Goal: Navigation & Orientation: Find specific page/section

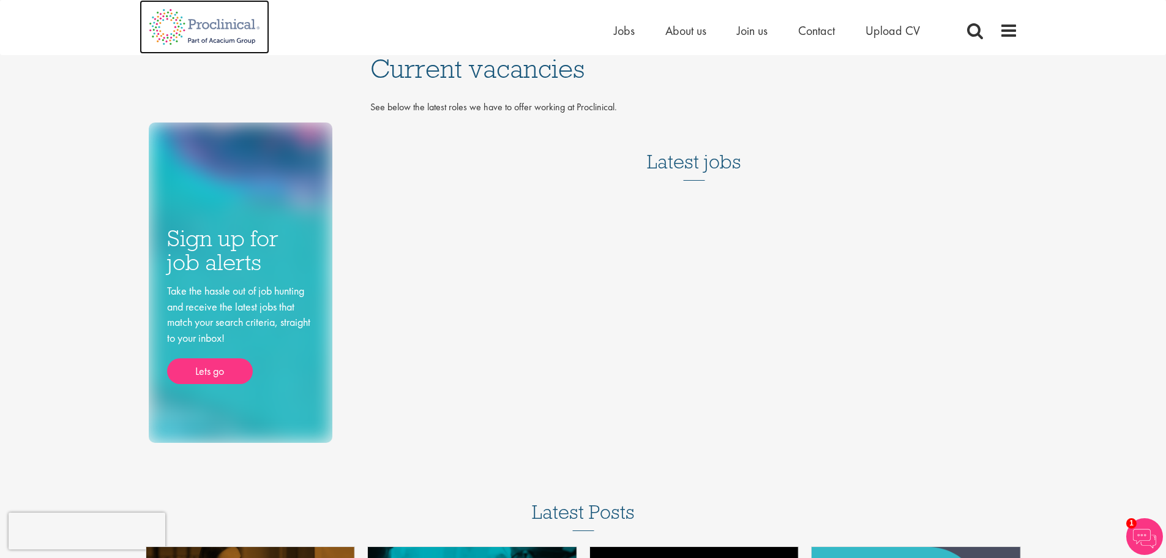
click at [222, 17] on img at bounding box center [205, 27] width 130 height 54
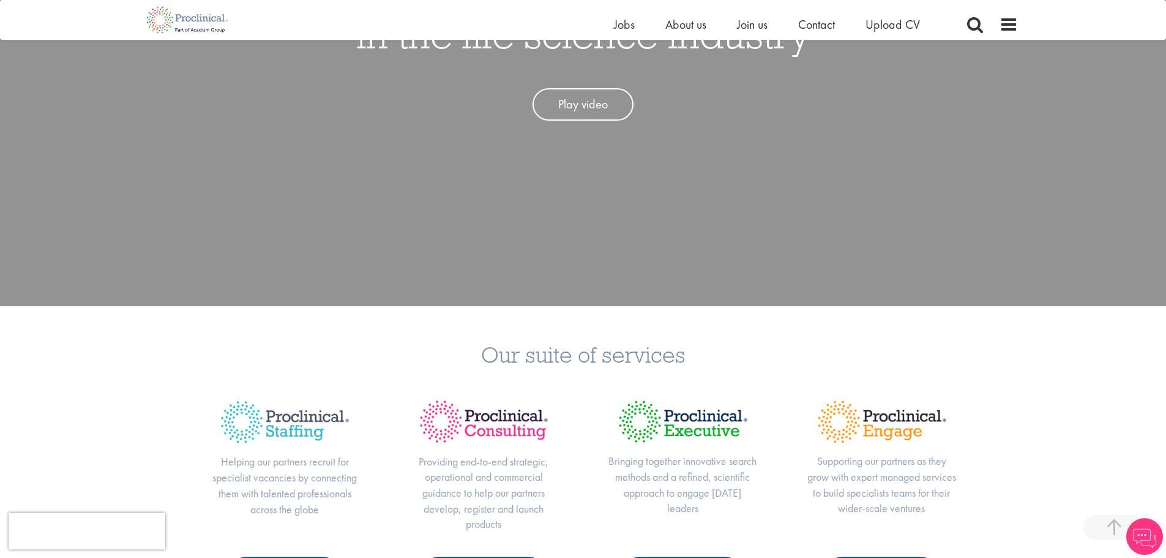
scroll to position [306, 0]
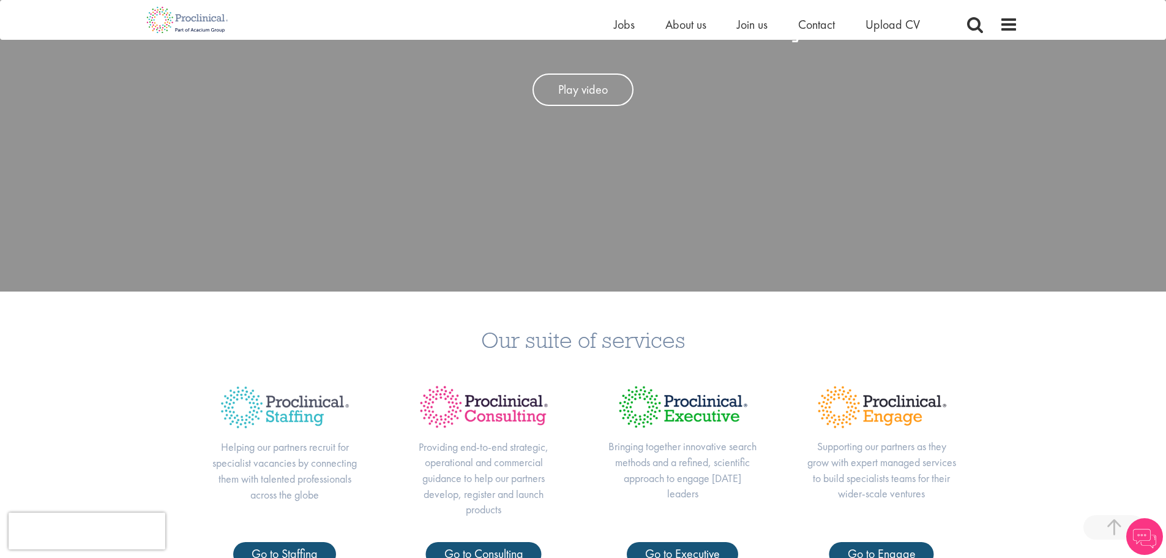
click at [299, 410] on img at bounding box center [285, 407] width 150 height 64
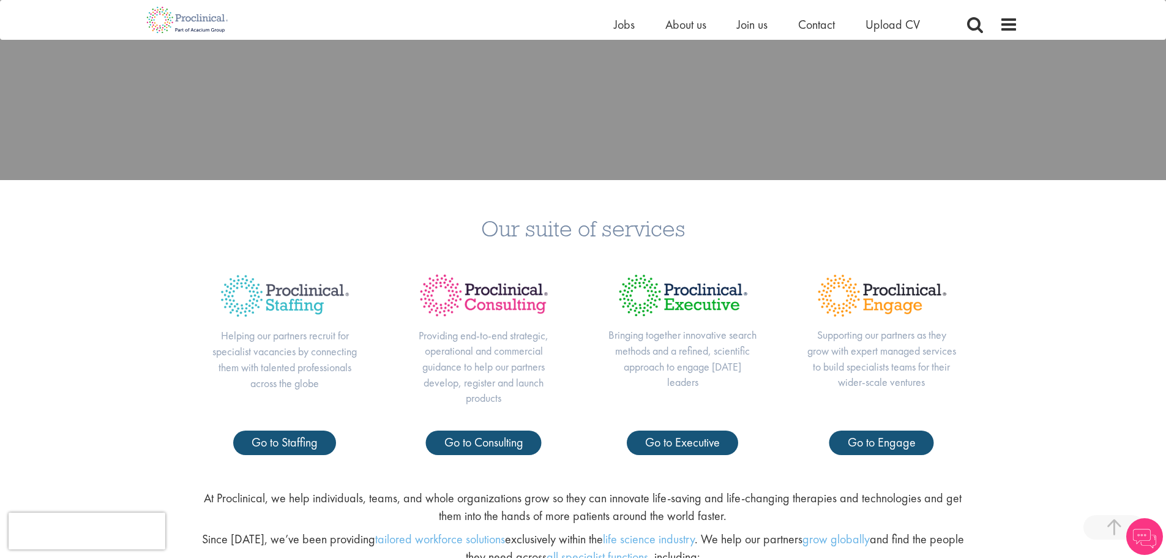
scroll to position [429, 0]
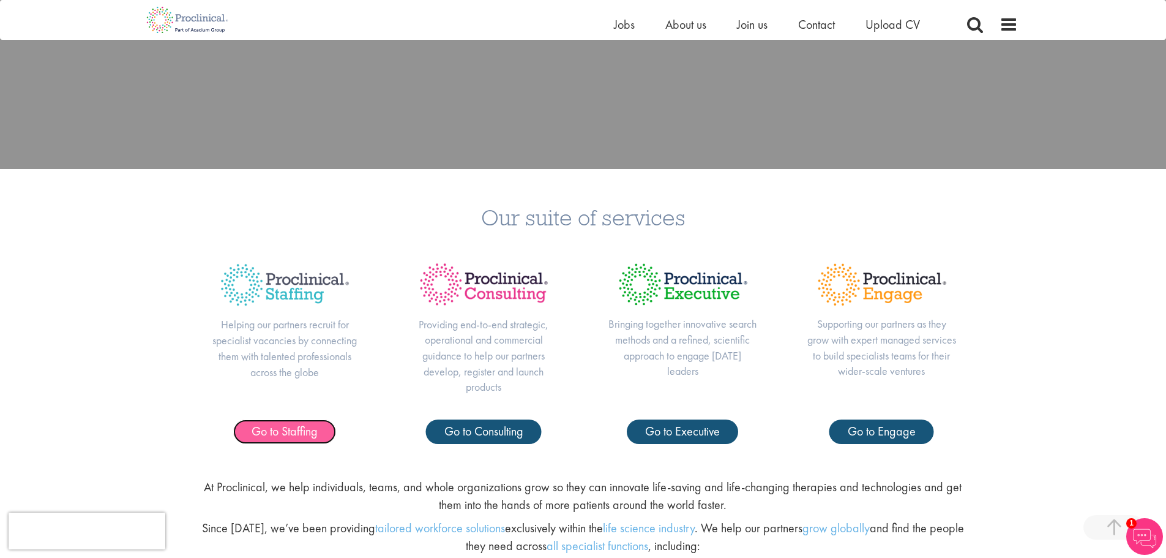
click at [293, 427] on span "Go to Staffing" at bounding box center [285, 431] width 66 height 16
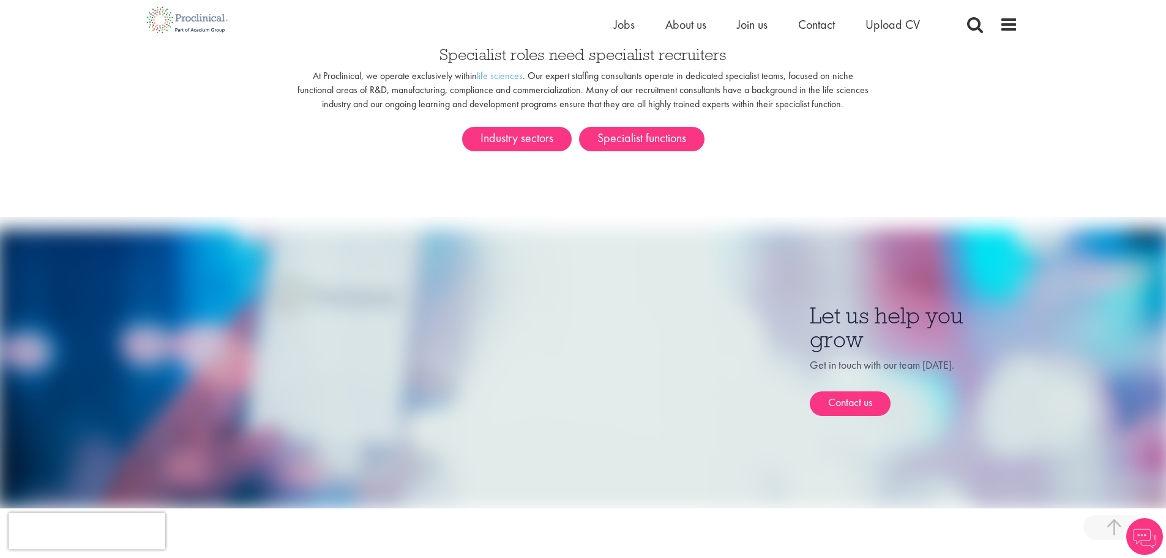
scroll to position [735, 0]
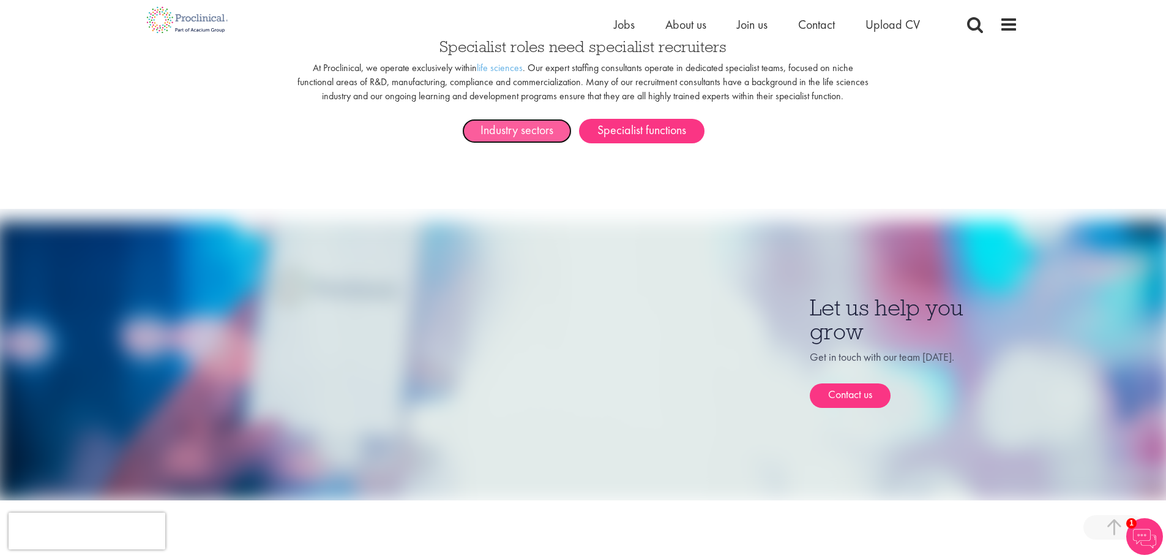
click at [531, 119] on link "Industry sectors" at bounding box center [517, 131] width 110 height 24
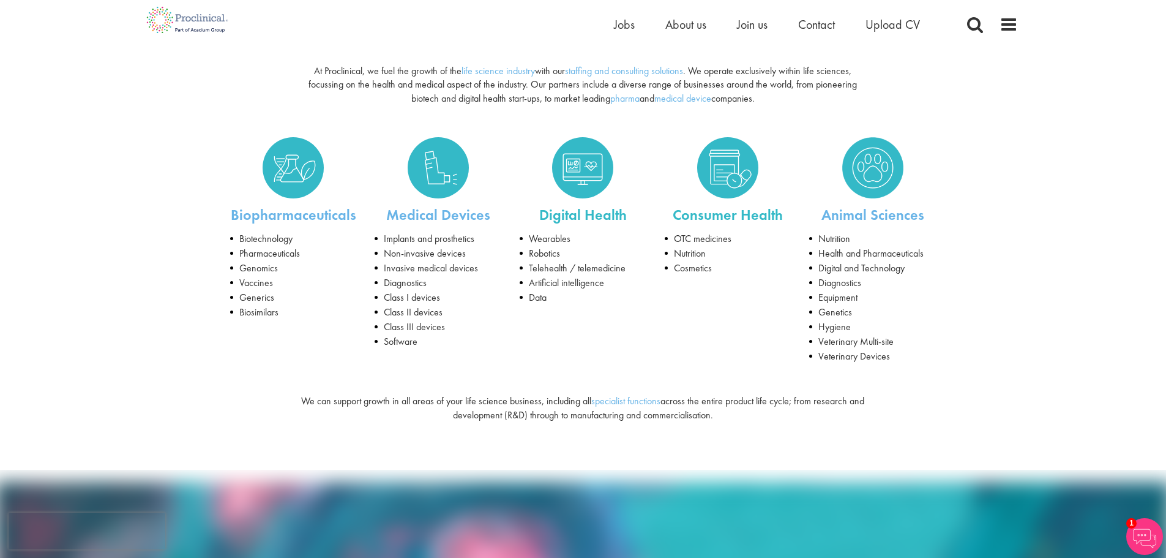
scroll to position [122, 0]
